Goal: Information Seeking & Learning: Learn about a topic

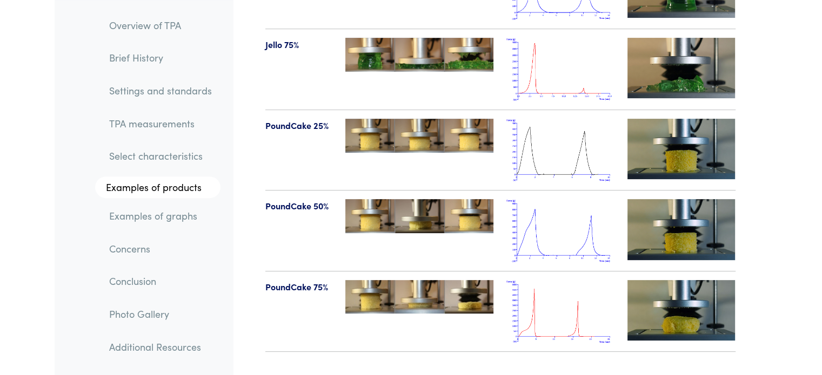
scroll to position [12664, 0]
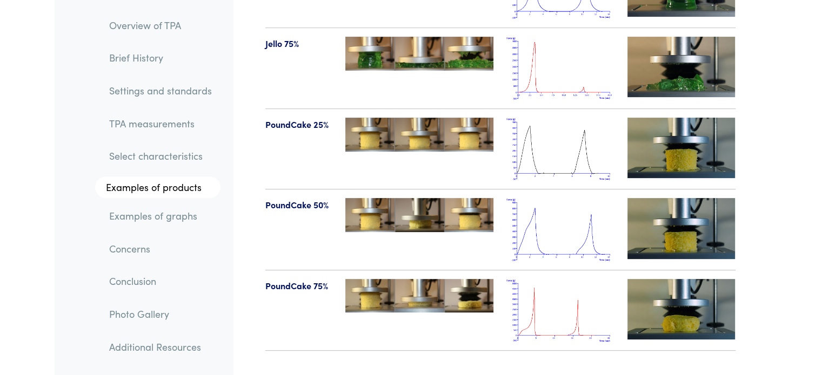
drag, startPoint x: 0, startPoint y: 0, endPoint x: 426, endPoint y: 186, distance: 464.4
click at [426, 198] on img at bounding box center [419, 215] width 148 height 34
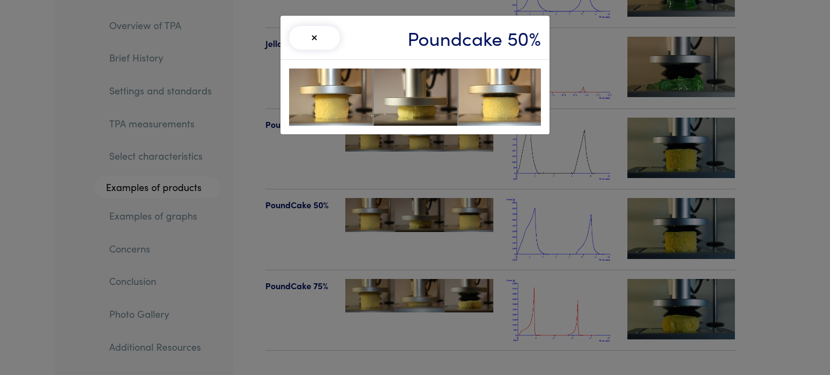
click at [449, 186] on div "× Poundcake 50%" at bounding box center [415, 187] width 830 height 375
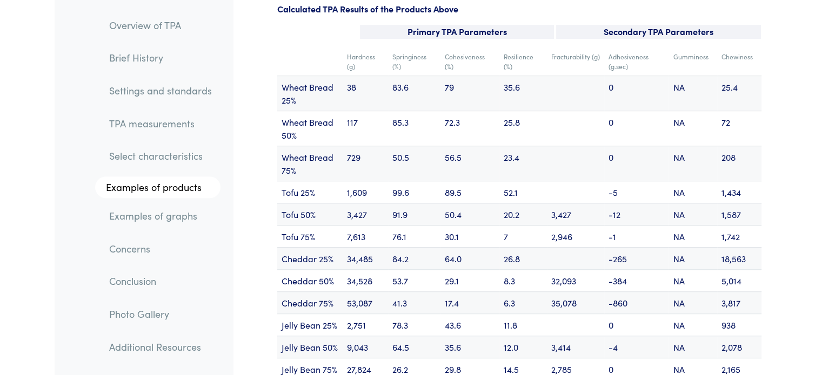
scroll to position [13049, 0]
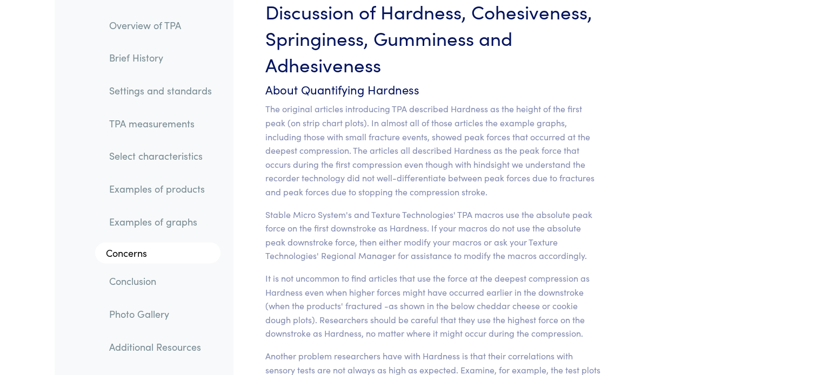
drag, startPoint x: 829, startPoint y: 17, endPoint x: 814, endPoint y: 149, distance: 132.6
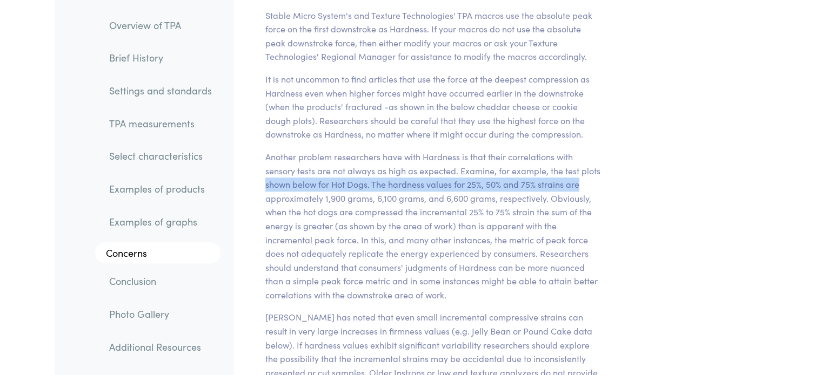
drag, startPoint x: 814, startPoint y: 149, endPoint x: 814, endPoint y: 160, distance: 11.9
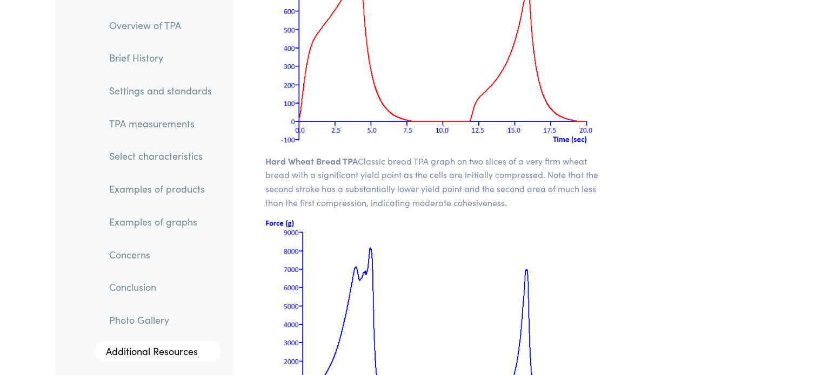
scroll to position [13879, 0]
